Goal: Task Accomplishment & Management: Use online tool/utility

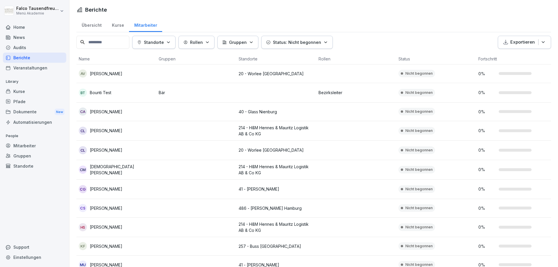
click at [164, 41] on p "Standorte" at bounding box center [154, 42] width 20 height 6
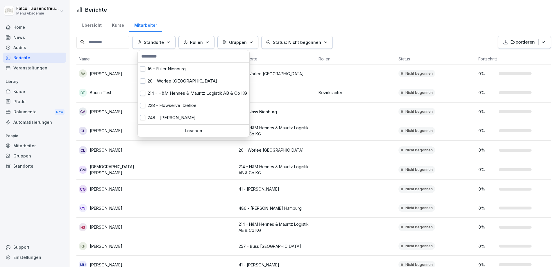
click at [179, 58] on input "text" at bounding box center [194, 56] width 108 height 9
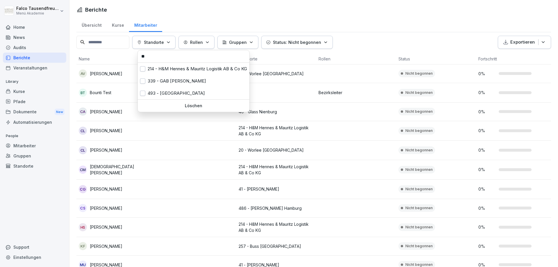
type input "**"
click at [158, 89] on div "493 - [GEOGRAPHIC_DATA]" at bounding box center [194, 93] width 112 height 12
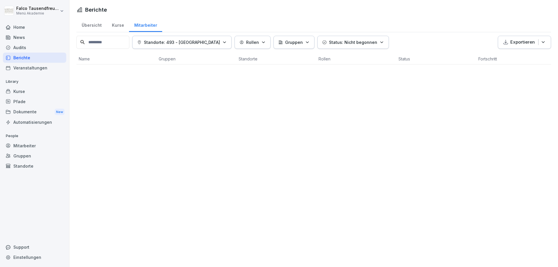
click at [329, 162] on html "[PERSON_NAME] Menü Akademie Home News Audits Berichte Veranstaltungen Library K…" at bounding box center [279, 133] width 558 height 267
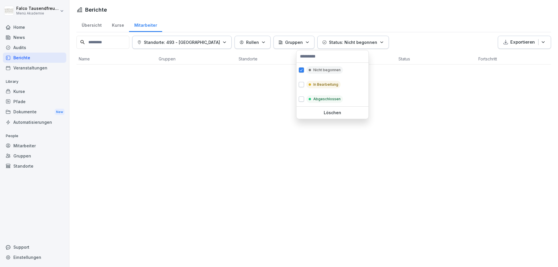
click at [351, 41] on p "Status: Nicht begonnen" at bounding box center [353, 42] width 48 height 6
click at [317, 70] on p "Nicht begonnen" at bounding box center [326, 69] width 27 height 5
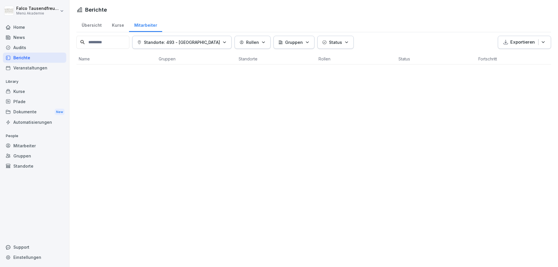
click at [424, 156] on html "[PERSON_NAME] Menü Akademie Home News Audits Berichte Veranstaltungen Library K…" at bounding box center [279, 133] width 558 height 267
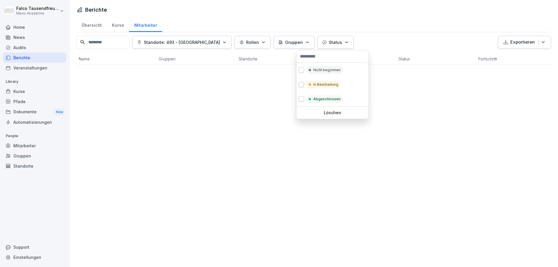
click at [321, 47] on button "Status" at bounding box center [335, 42] width 36 height 13
click at [335, 115] on p "Löschen" at bounding box center [332, 112] width 67 height 5
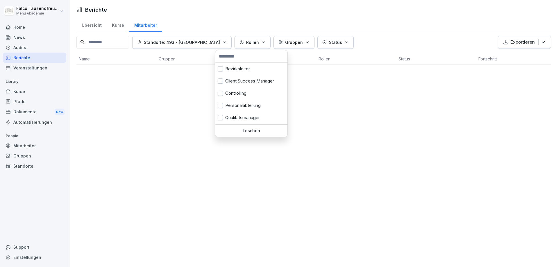
click at [235, 46] on button "Rollen" at bounding box center [253, 42] width 36 height 13
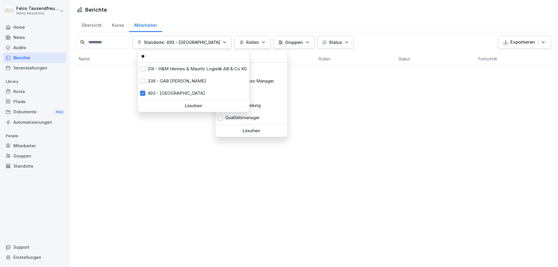
click at [194, 47] on button "Standorte: 493 - [GEOGRAPHIC_DATA]" at bounding box center [181, 42] width 99 height 13
click at [172, 92] on div "493 - [GEOGRAPHIC_DATA]" at bounding box center [194, 93] width 112 height 12
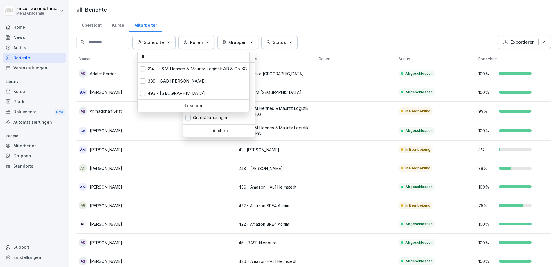
click at [222, 174] on html "[PERSON_NAME] Menü Akademie Home News Audits Berichte Veranstaltungen Library K…" at bounding box center [279, 133] width 558 height 267
click at [158, 40] on p "Standorte" at bounding box center [154, 42] width 20 height 6
click at [159, 56] on input "**" at bounding box center [194, 56] width 108 height 9
click at [145, 95] on button "button" at bounding box center [142, 93] width 5 height 5
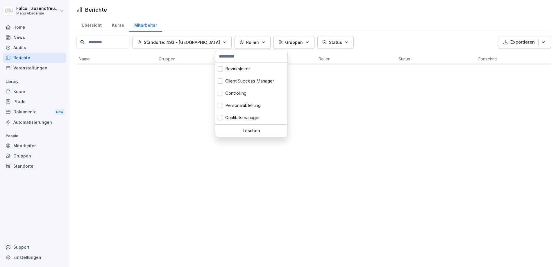
click at [360, 81] on html "[PERSON_NAME] Menü Akademie Home News Audits Berichte Veranstaltungen Library K…" at bounding box center [279, 133] width 558 height 267
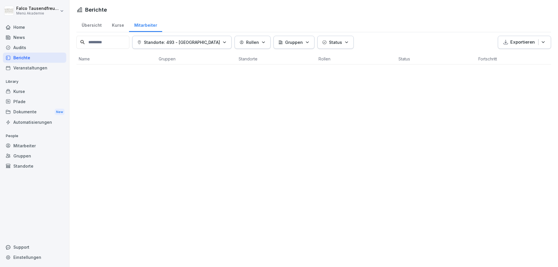
click at [360, 81] on html "[PERSON_NAME] Menü Akademie Home News Audits Berichte Veranstaltungen Library K…" at bounding box center [279, 133] width 558 height 267
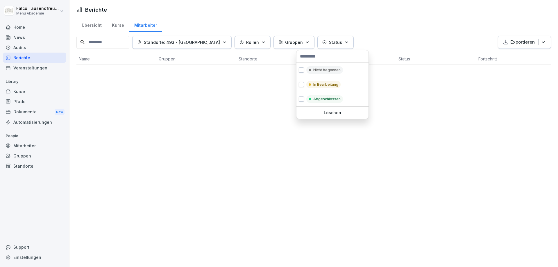
click at [329, 42] on p "Status" at bounding box center [335, 42] width 13 height 6
click at [254, 76] on html "[PERSON_NAME] Menü Akademie Home News Audits Berichte Veranstaltungen Library K…" at bounding box center [279, 133] width 558 height 267
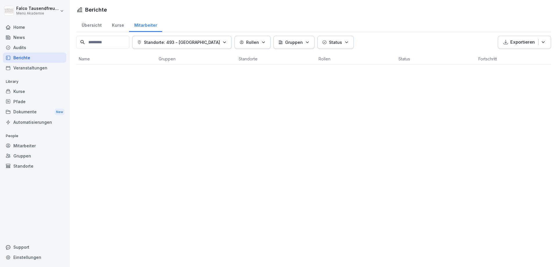
click at [208, 40] on button "Standorte: 493 - [GEOGRAPHIC_DATA]" at bounding box center [181, 42] width 99 height 13
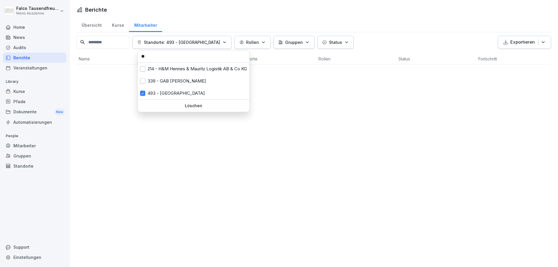
click at [178, 102] on div "Löschen" at bounding box center [194, 106] width 112 height 12
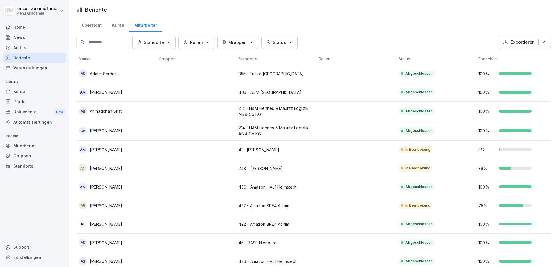
click at [297, 42] on button "Status" at bounding box center [279, 42] width 36 height 13
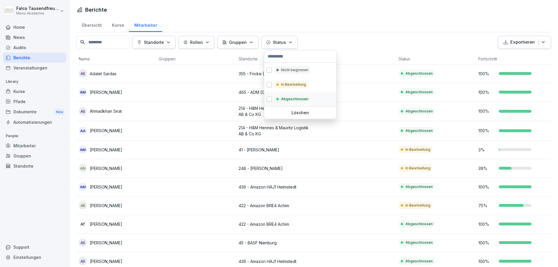
click at [271, 97] on div "Abgeschlossen" at bounding box center [300, 99] width 72 height 15
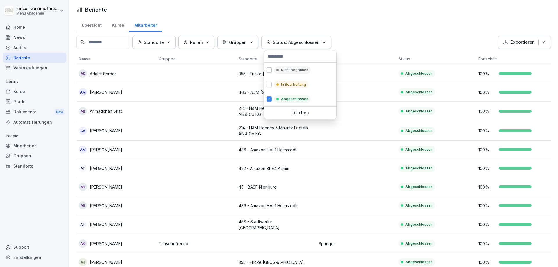
click at [377, 27] on html "[PERSON_NAME] Menü Akademie Home News Audits Berichte Veranstaltungen Library K…" at bounding box center [279, 133] width 558 height 267
click at [329, 42] on button "Status: Abgeschlossen" at bounding box center [296, 42] width 70 height 13
click at [291, 71] on p "Nicht begonnen" at bounding box center [294, 69] width 27 height 5
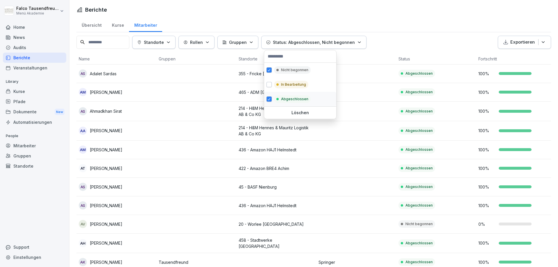
click at [297, 100] on p "Abgeschlossen" at bounding box center [294, 99] width 27 height 5
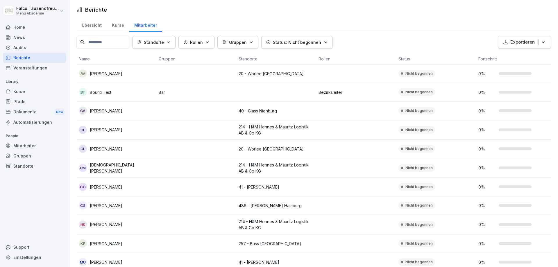
click at [376, 49] on html "[PERSON_NAME] Menü Akademie Home News Audits Berichte Veranstaltungen Library K…" at bounding box center [279, 133] width 558 height 267
click at [109, 44] on input at bounding box center [102, 42] width 53 height 13
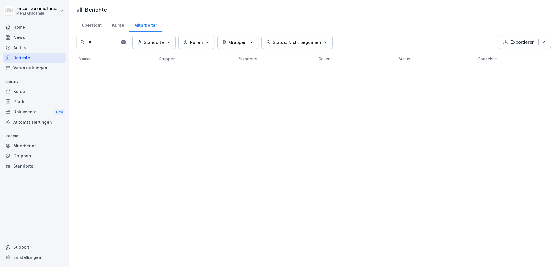
type input "*"
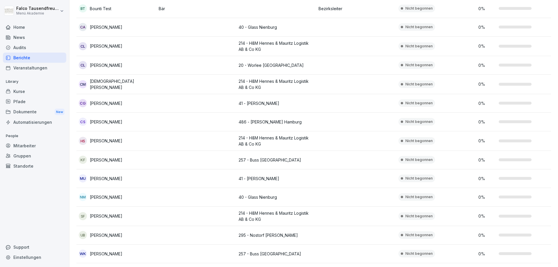
scroll to position [103, 0]
